Goal: Information Seeking & Learning: Learn about a topic

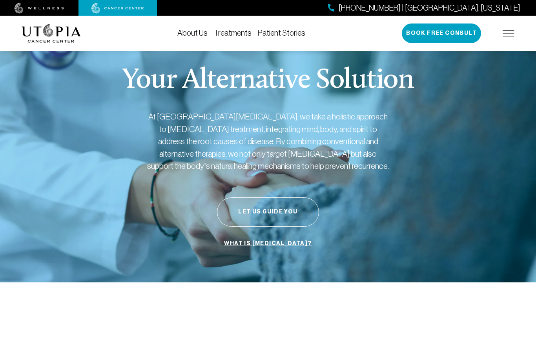
click at [200, 29] on link "About Us" at bounding box center [192, 33] width 30 height 9
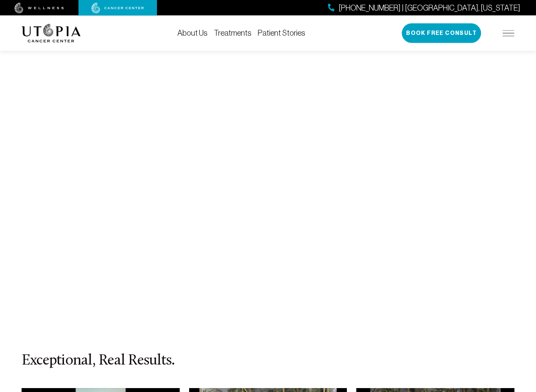
scroll to position [3235, 0]
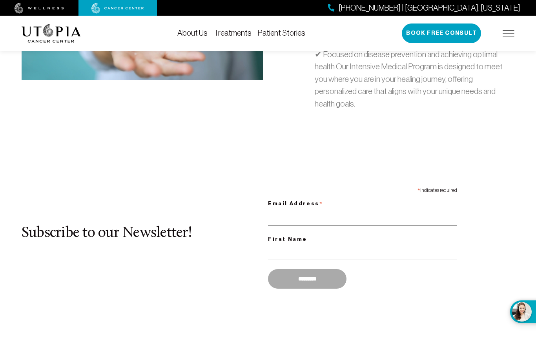
scroll to position [2627, 0]
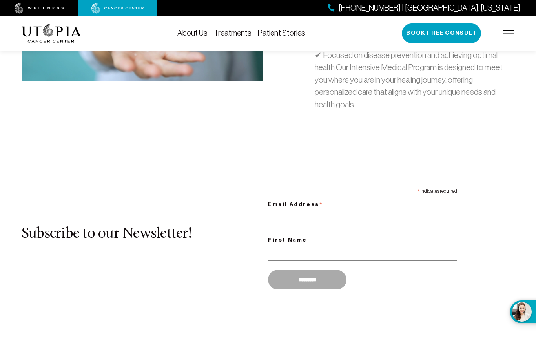
click at [236, 32] on link "Treatments" at bounding box center [233, 33] width 38 height 9
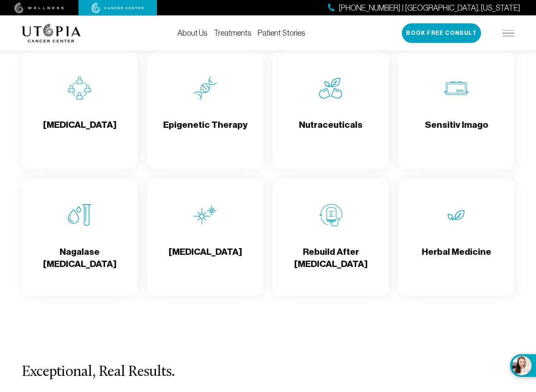
scroll to position [1348, 0]
click at [338, 216] on img at bounding box center [331, 215] width 24 height 24
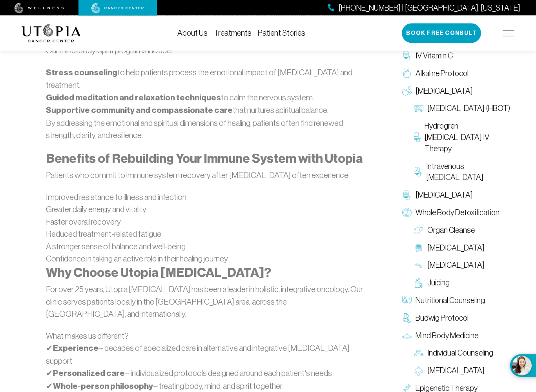
scroll to position [1832, 0]
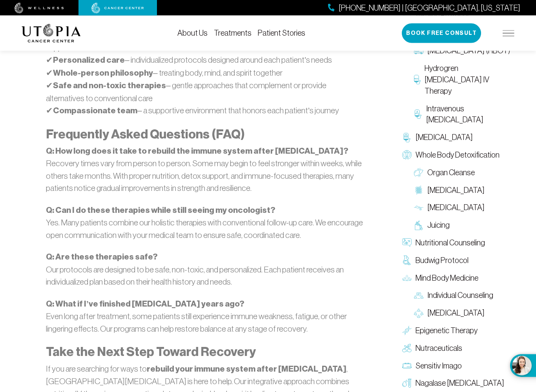
scroll to position [2147, 0]
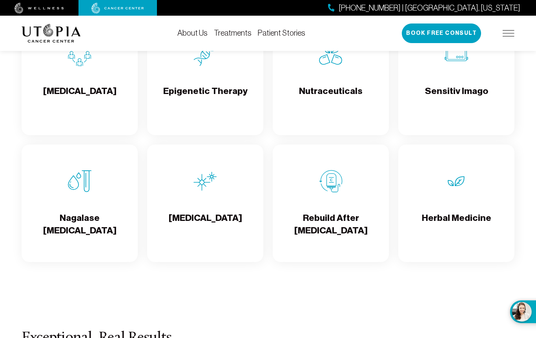
scroll to position [1348, 0]
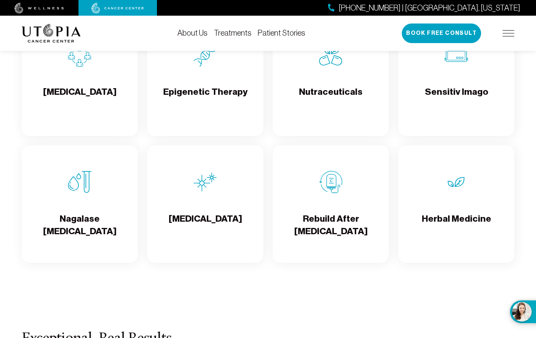
click at [331, 194] on img at bounding box center [331, 183] width 24 height 24
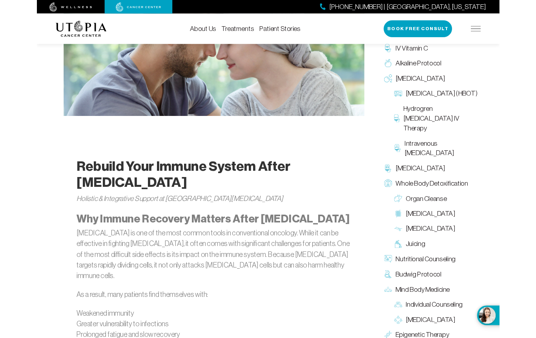
scroll to position [346, 0]
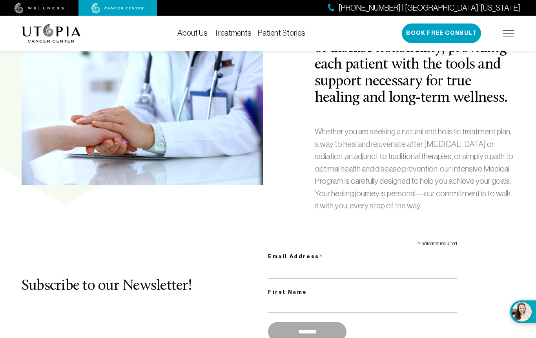
scroll to position [1348, 0]
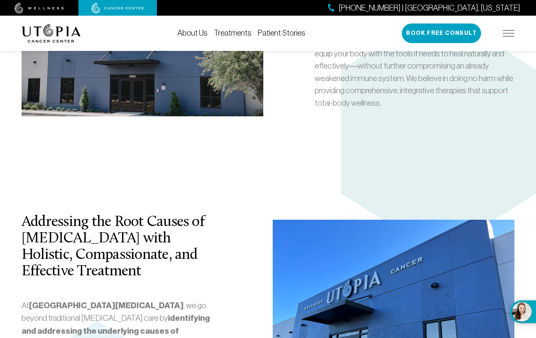
scroll to position [2627, 0]
